Goal: Task Accomplishment & Management: Use online tool/utility

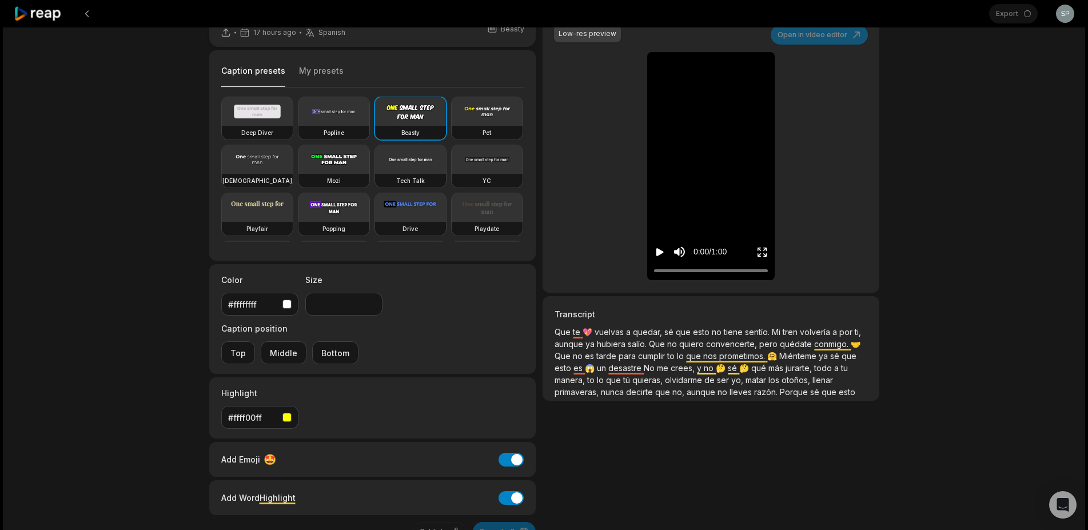
scroll to position [81, 0]
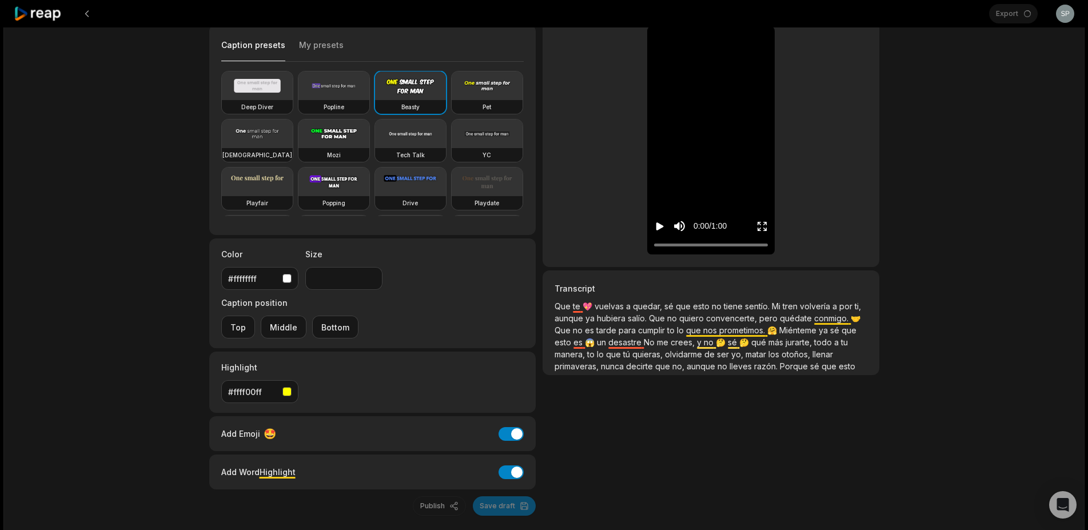
click at [497, 496] on div "Publish Save draft" at bounding box center [372, 505] width 327 height 19
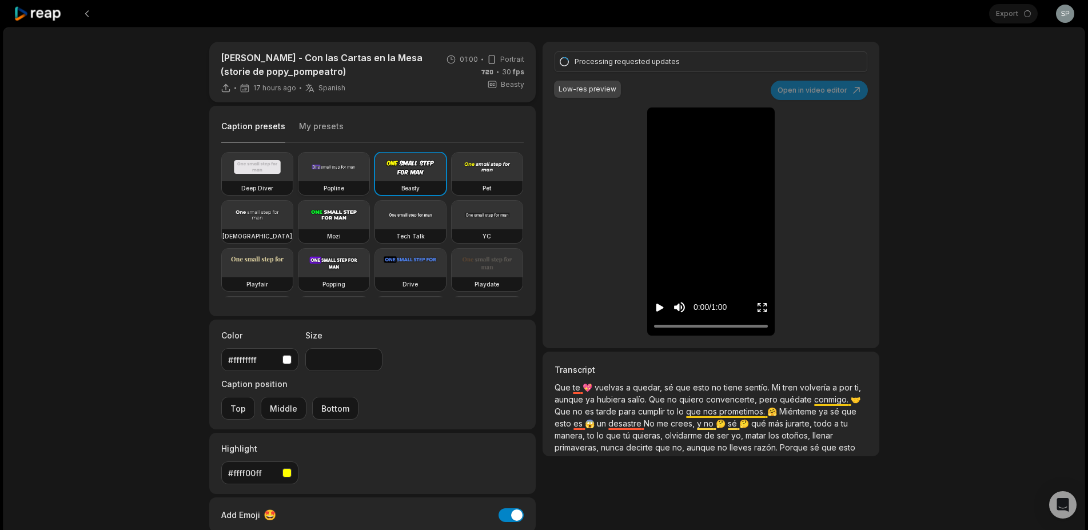
click at [333, 173] on video at bounding box center [334, 167] width 71 height 29
click at [379, 169] on video at bounding box center [410, 167] width 71 height 29
click at [331, 180] on video at bounding box center [334, 167] width 71 height 29
click at [407, 168] on video at bounding box center [410, 167] width 71 height 29
click at [323, 125] on button "My presets" at bounding box center [321, 132] width 45 height 22
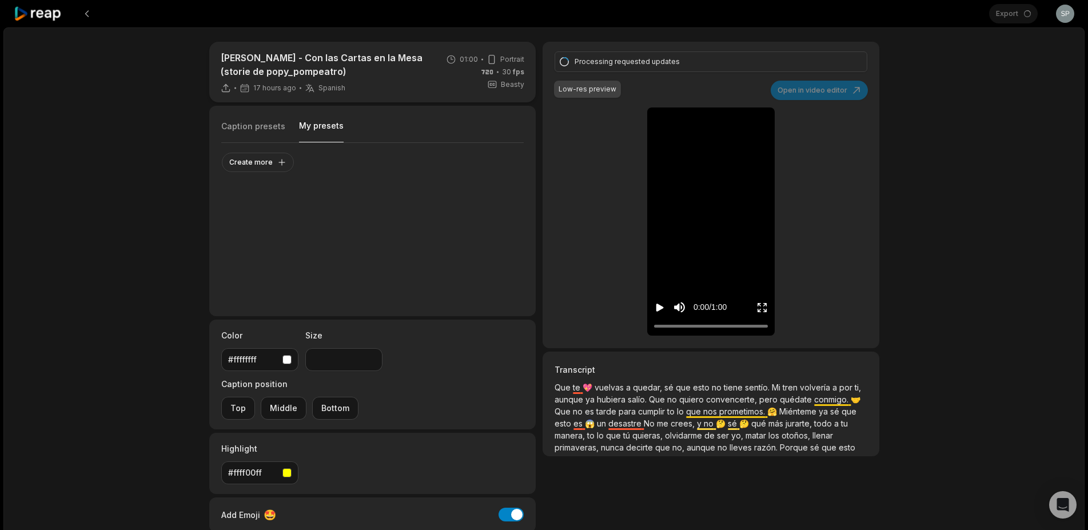
click at [227, 124] on button "Caption presets" at bounding box center [253, 132] width 64 height 22
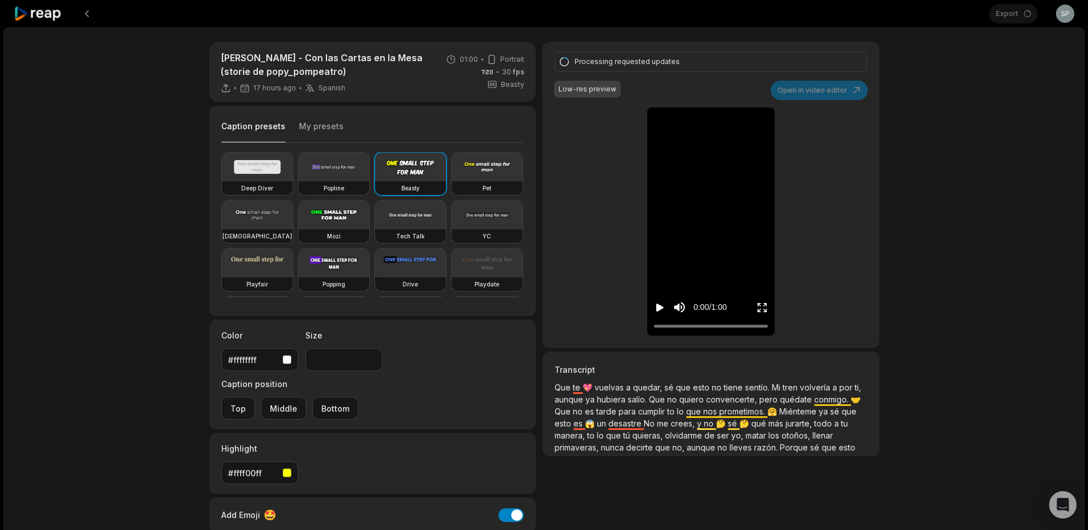
click at [762, 417] on p "Que te 💖 vuelvas a quedar, sé que esto no tiene sentío. Mi tren volvería a por …" at bounding box center [711, 417] width 312 height 72
click at [745, 387] on span "sentío." at bounding box center [758, 388] width 27 height 10
click at [977, 276] on div "[PERSON_NAME] - Con las Cartas en la Mesa (storie de popy_pompeatro) 17 hours a…" at bounding box center [543, 341] width 1081 height 629
click at [830, 91] on div "Processing requested updates Low-res preview Open in video editor 💖 Que Que te …" at bounding box center [711, 195] width 336 height 307
click at [710, 134] on video at bounding box center [712, 121] width 54 height 27
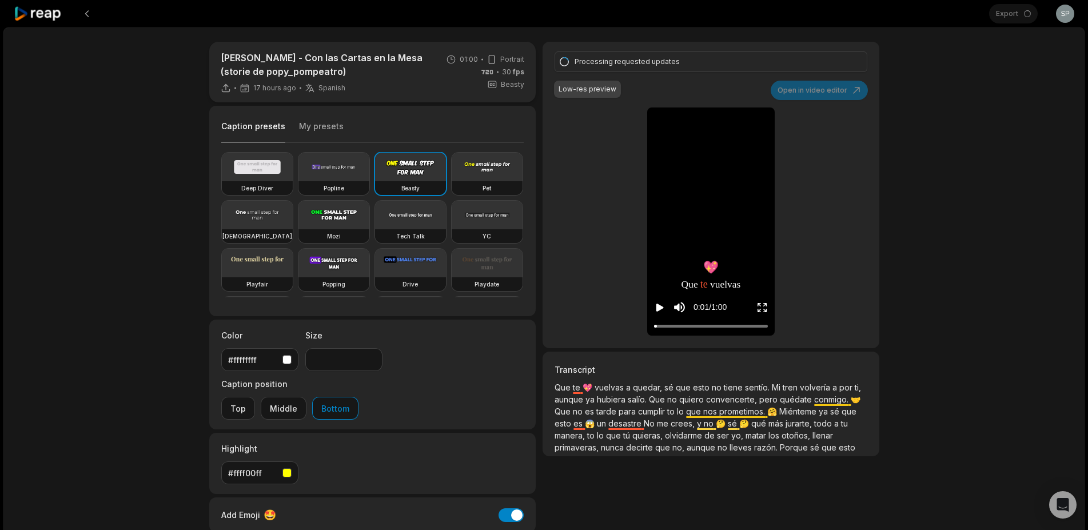
type input "**"
